Goal: Entertainment & Leisure: Browse casually

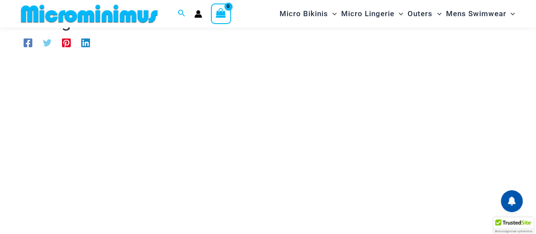
scroll to position [74, 0]
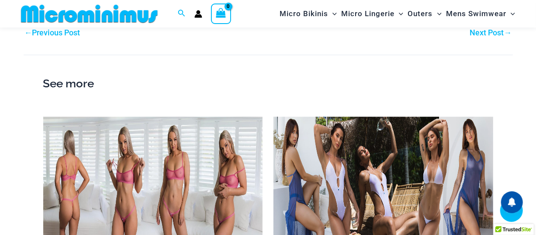
scroll to position [1315, 0]
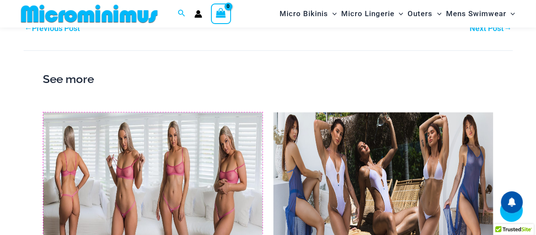
click at [123, 134] on img at bounding box center [153, 174] width 220 height 124
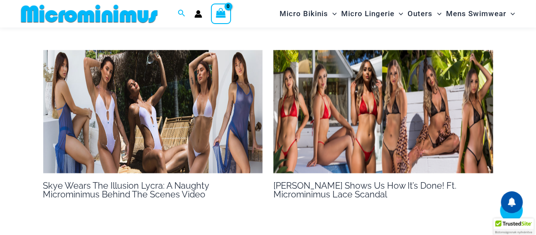
scroll to position [707, 0]
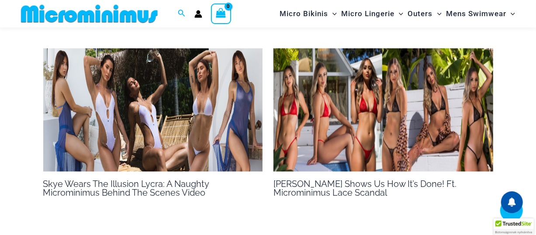
click at [374, 168] on img at bounding box center [384, 111] width 220 height 124
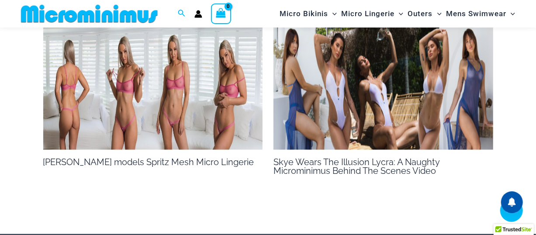
scroll to position [655, 0]
